Goal: Find specific page/section: Find specific page/section

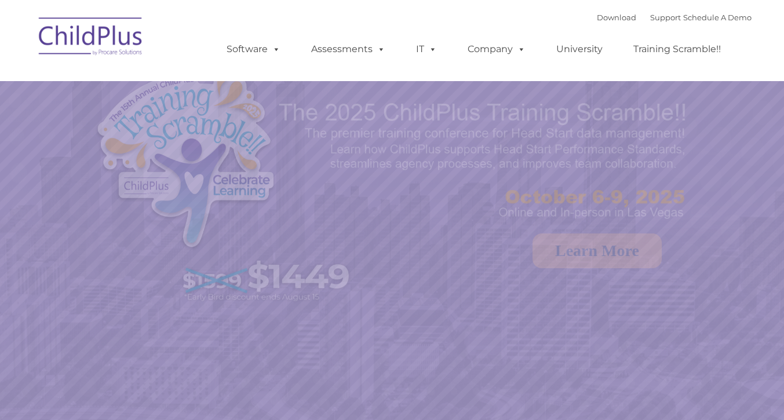
select select "MEDIUM"
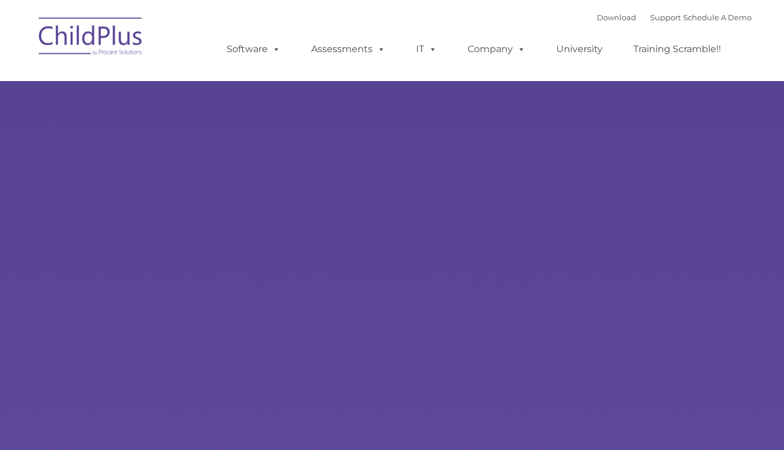
type input ""
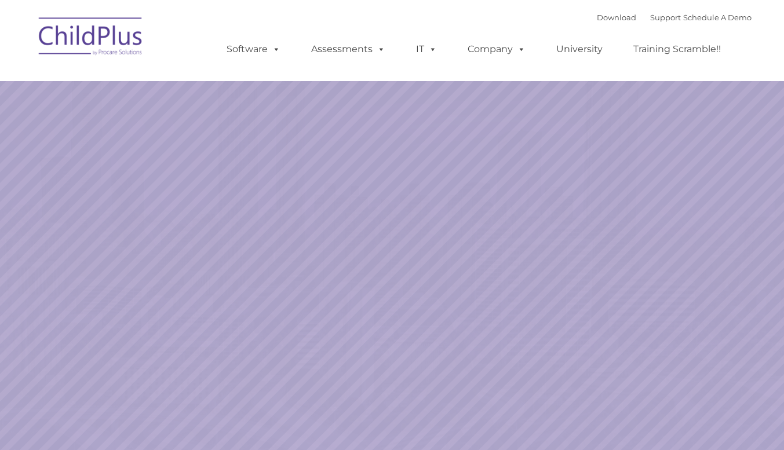
select select "MEDIUM"
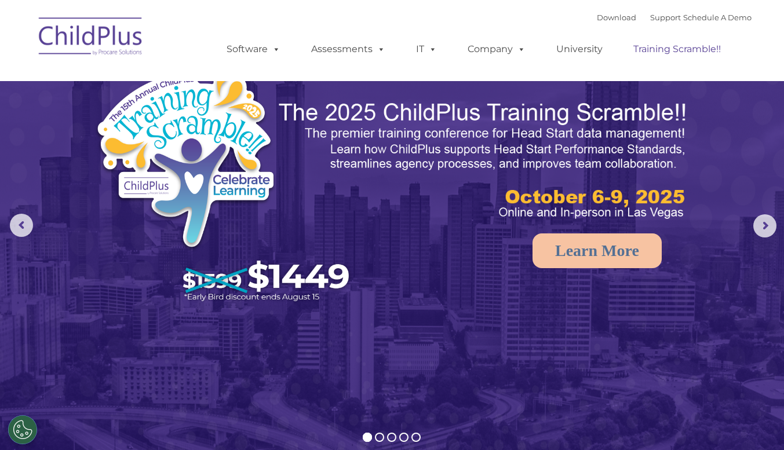
click at [642, 49] on link "Training Scramble!!" at bounding box center [677, 49] width 111 height 23
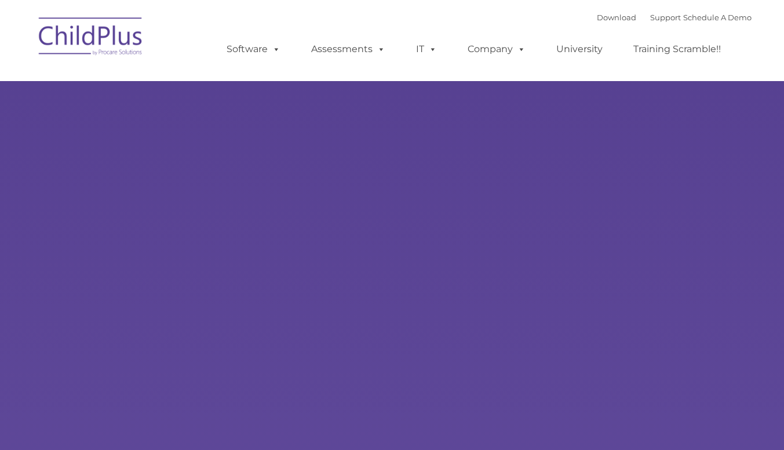
type input ""
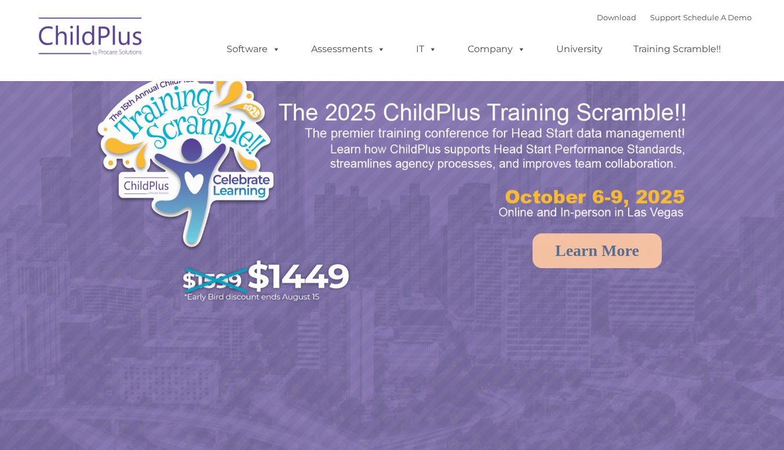
select select "MEDIUM"
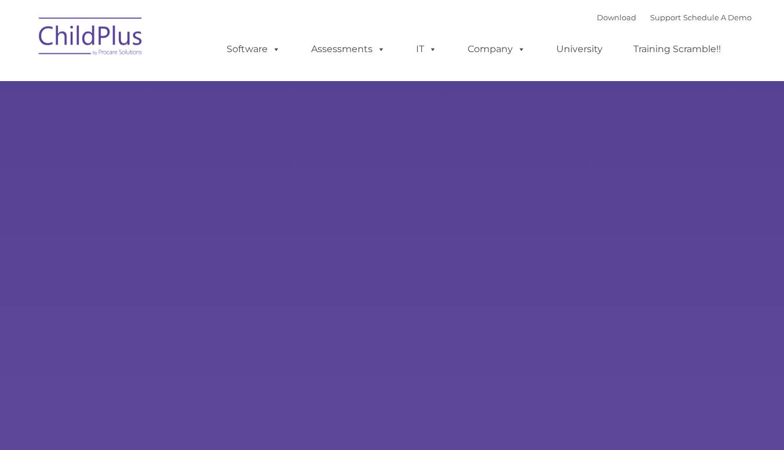
type input ""
select select "MEDIUM"
type input ""
select select "MEDIUM"
type input ""
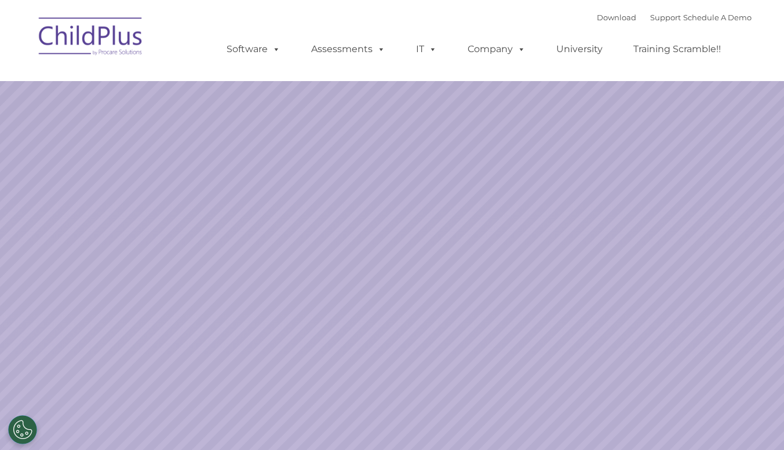
select select "MEDIUM"
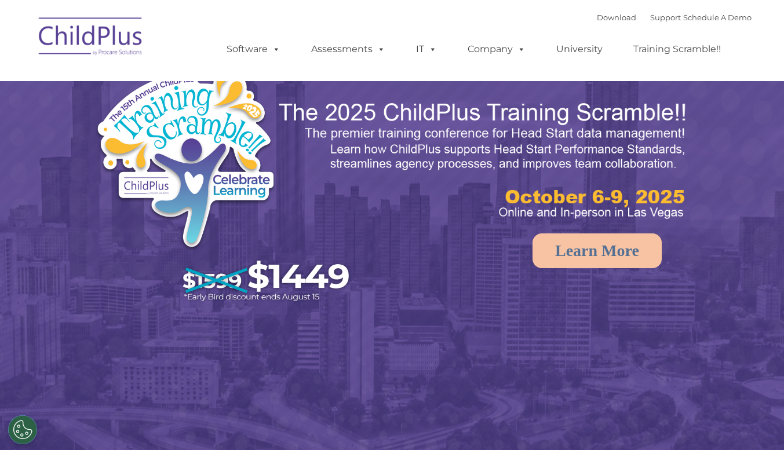
select select "MEDIUM"
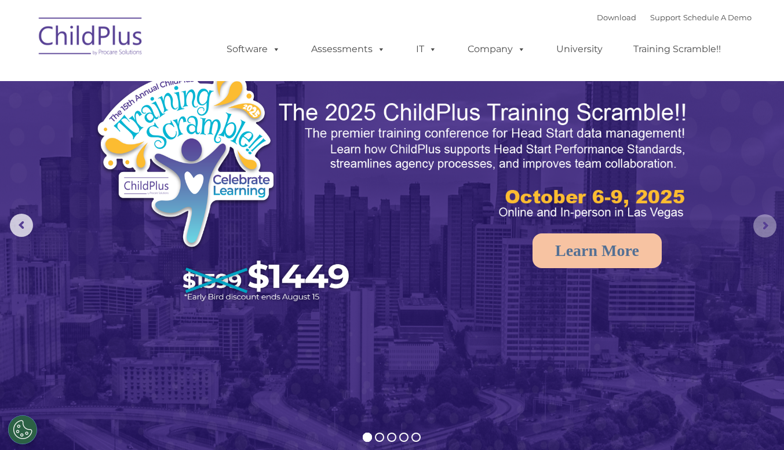
click at [770, 235] on rs-arrow at bounding box center [764, 225] width 23 height 23
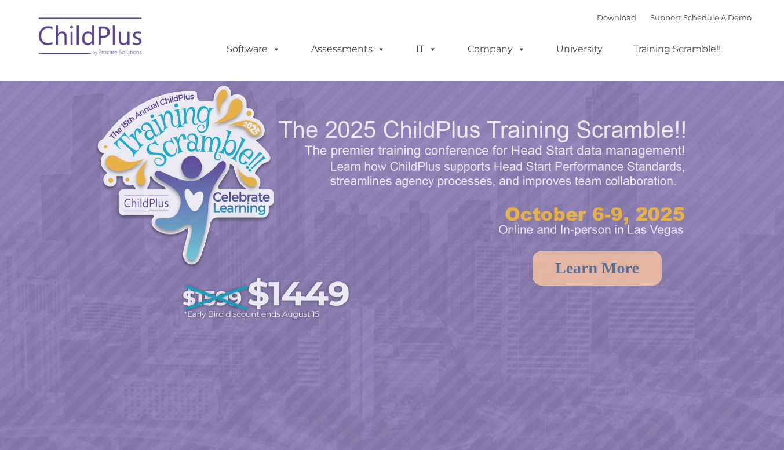
select select "MEDIUM"
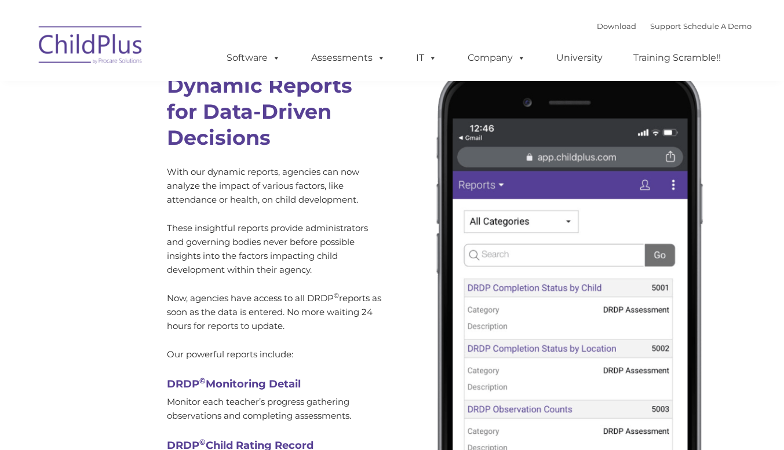
scroll to position [3421, 0]
